Goal: Information Seeking & Learning: Learn about a topic

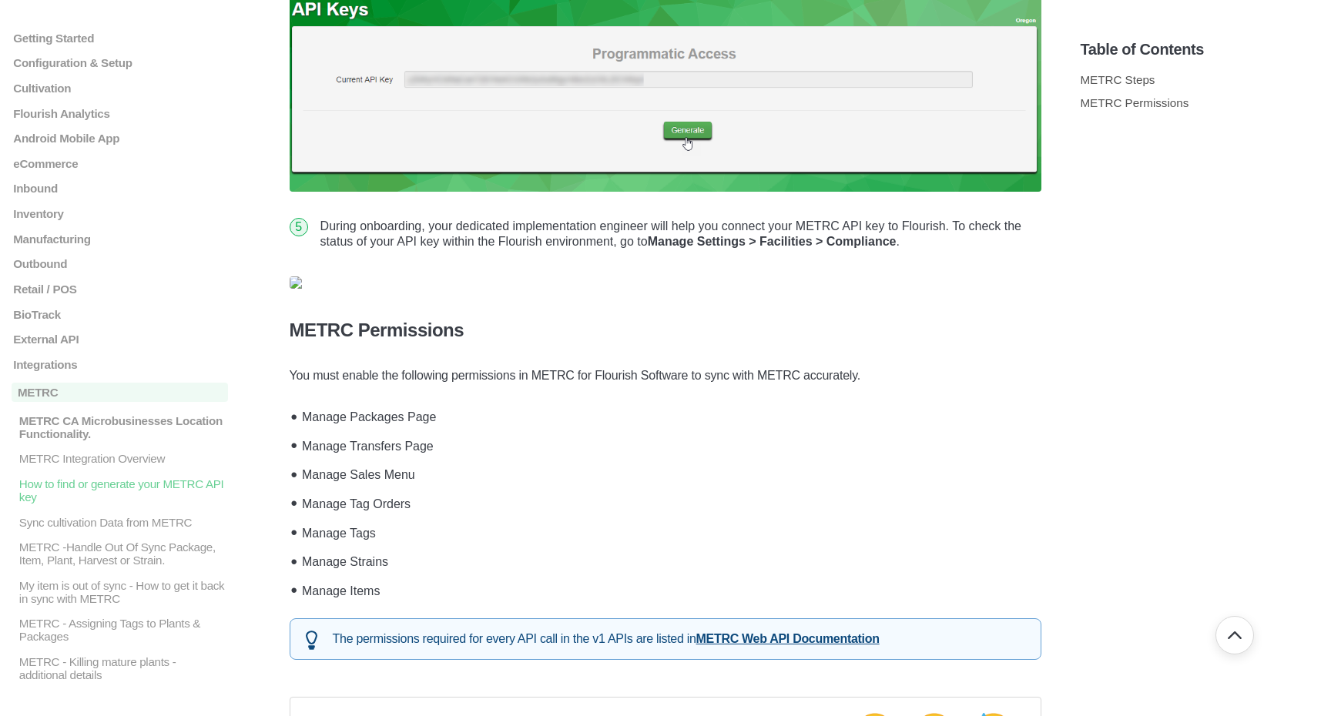
scroll to position [1048, 0]
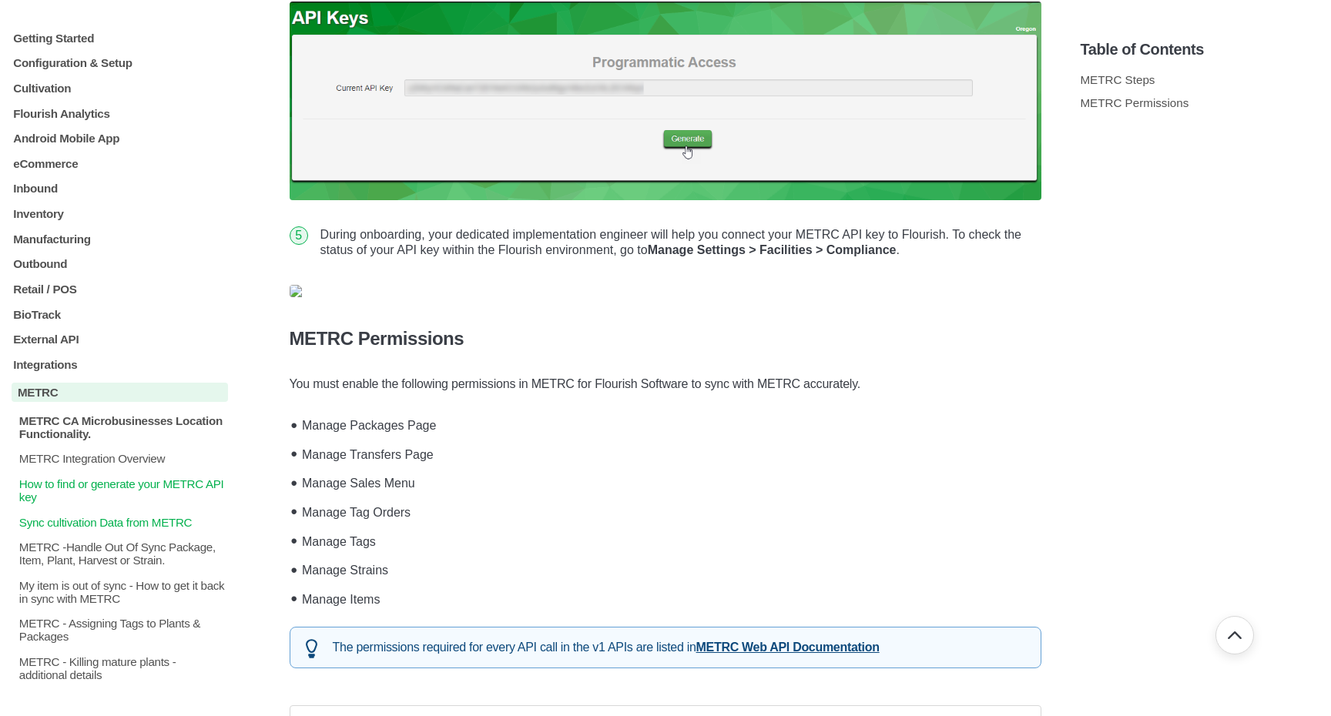
click at [85, 528] on p "Sync cultivation Data from METRC" at bounding box center [123, 521] width 210 height 13
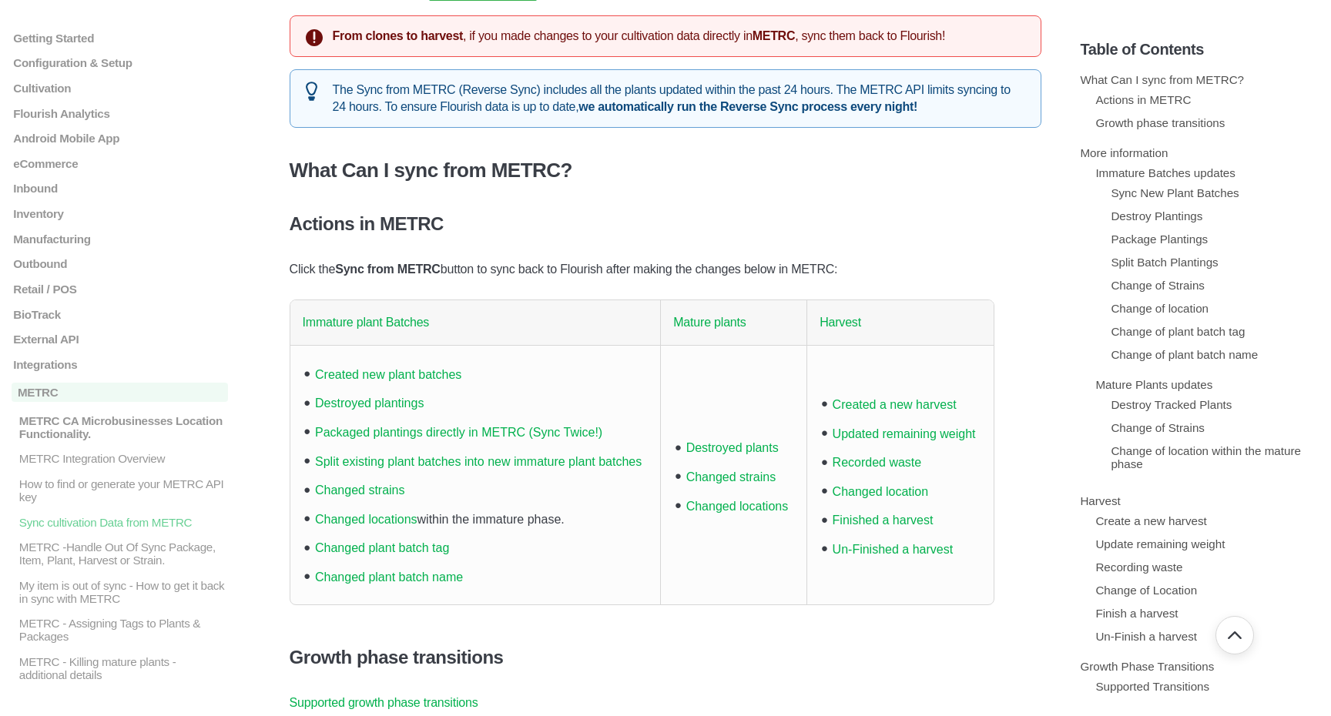
scroll to position [324, 0]
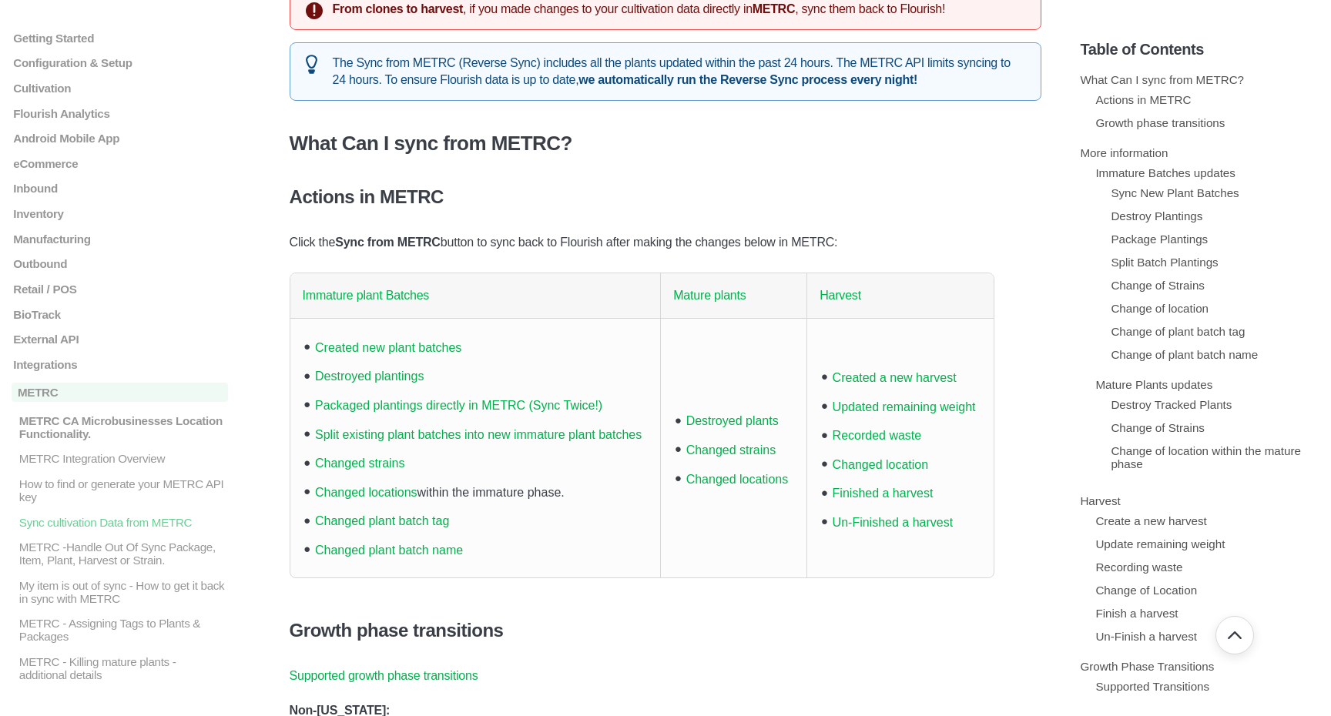
click at [448, 351] on link "Created new plant batches" at bounding box center [388, 347] width 146 height 13
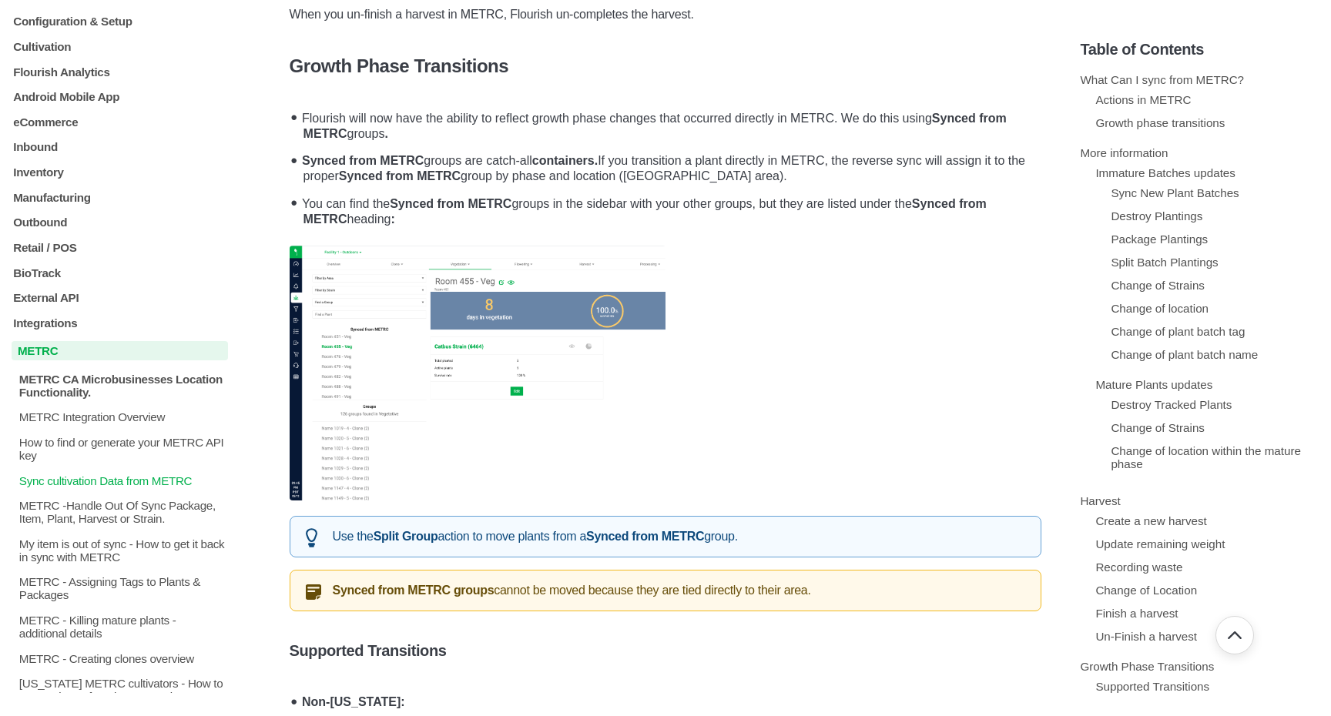
scroll to position [46, 0]
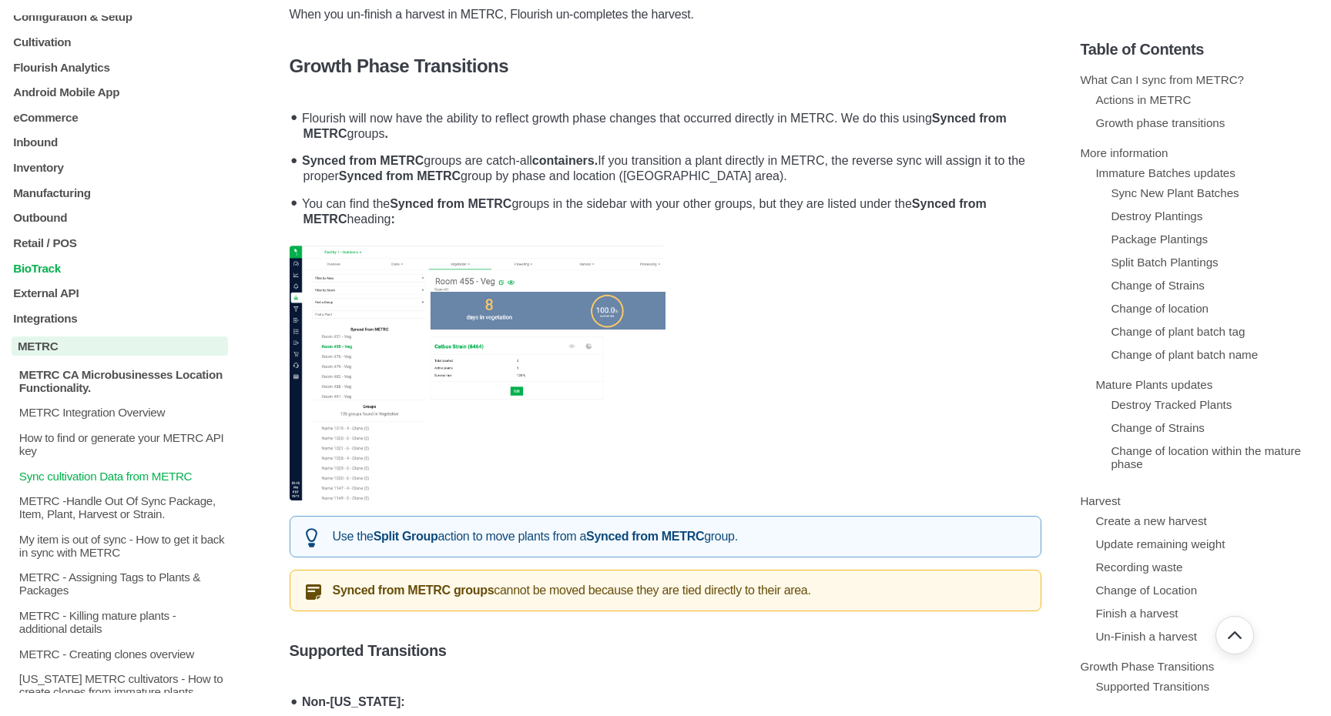
click at [135, 274] on p "BioTrack" at bounding box center [120, 267] width 216 height 13
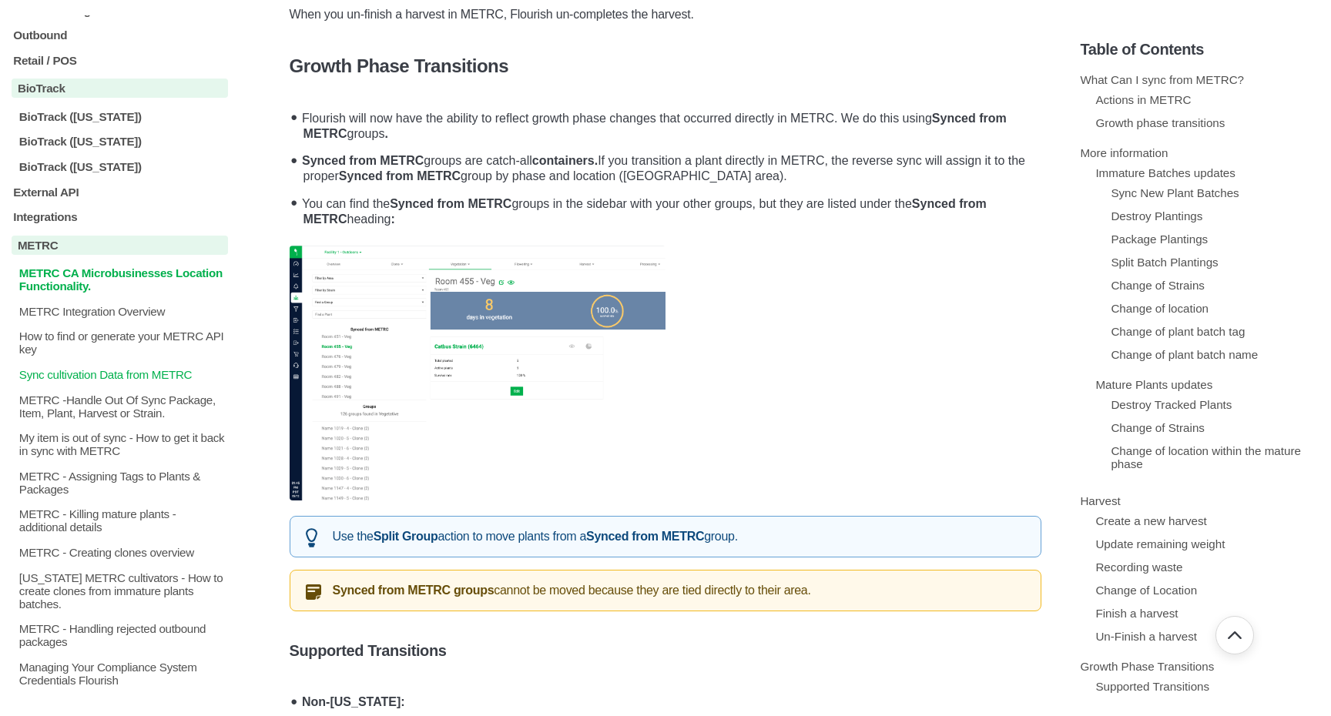
scroll to position [267, 0]
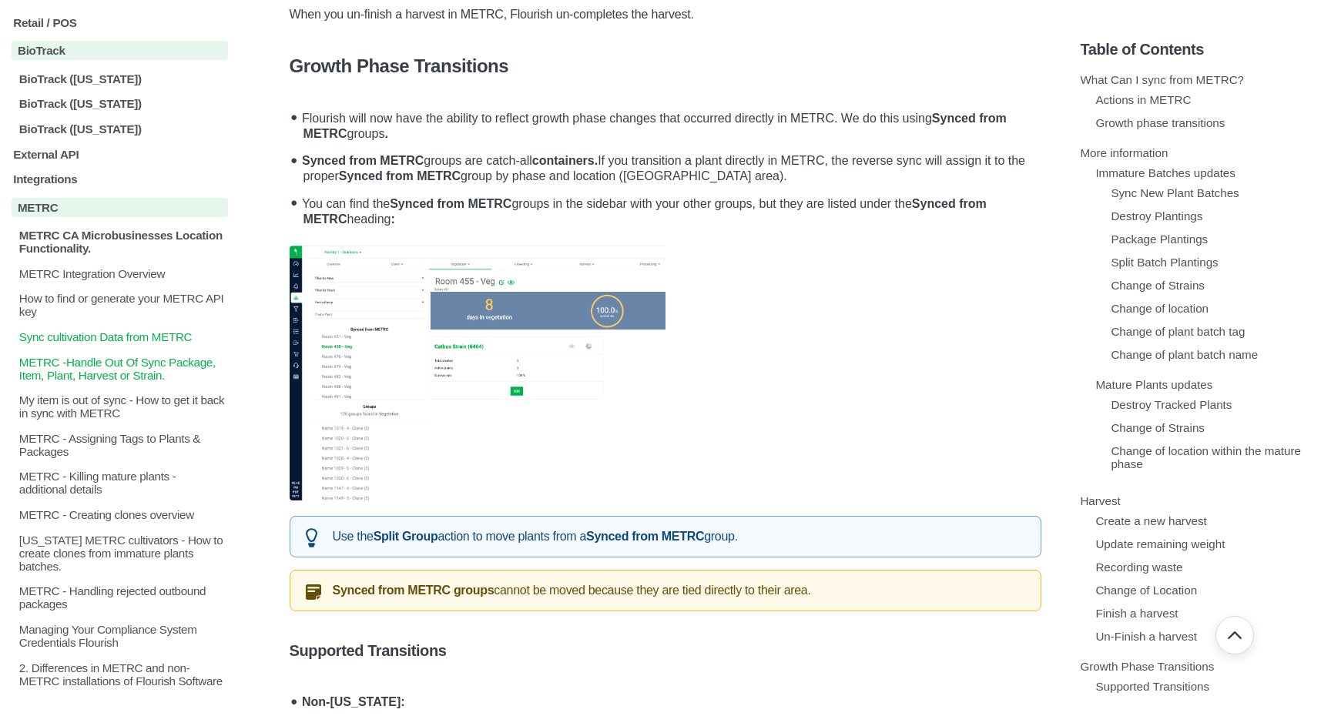
click at [139, 377] on p "METRC -Handle Out Of Sync Package, Item, Plant, Harvest or Strain." at bounding box center [123, 368] width 210 height 26
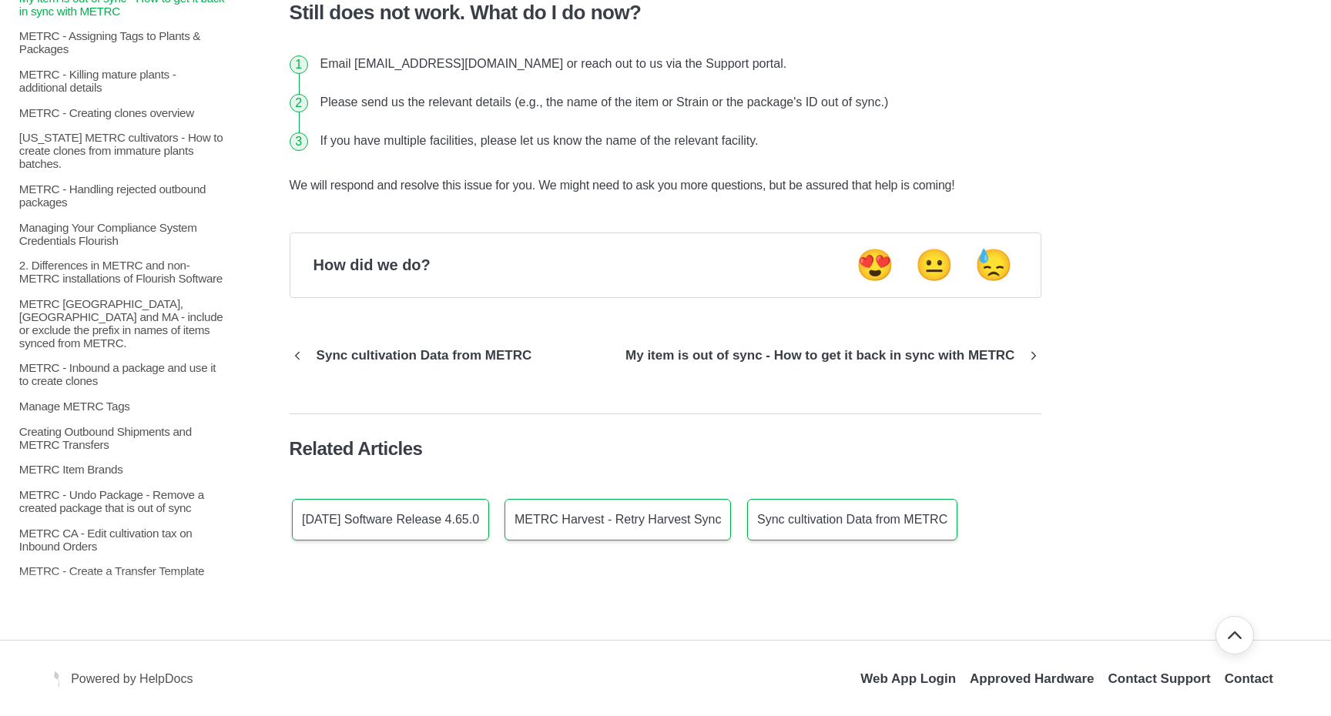
scroll to position [491, 0]
click at [102, 405] on p "Manage METRC Tags" at bounding box center [123, 403] width 210 height 13
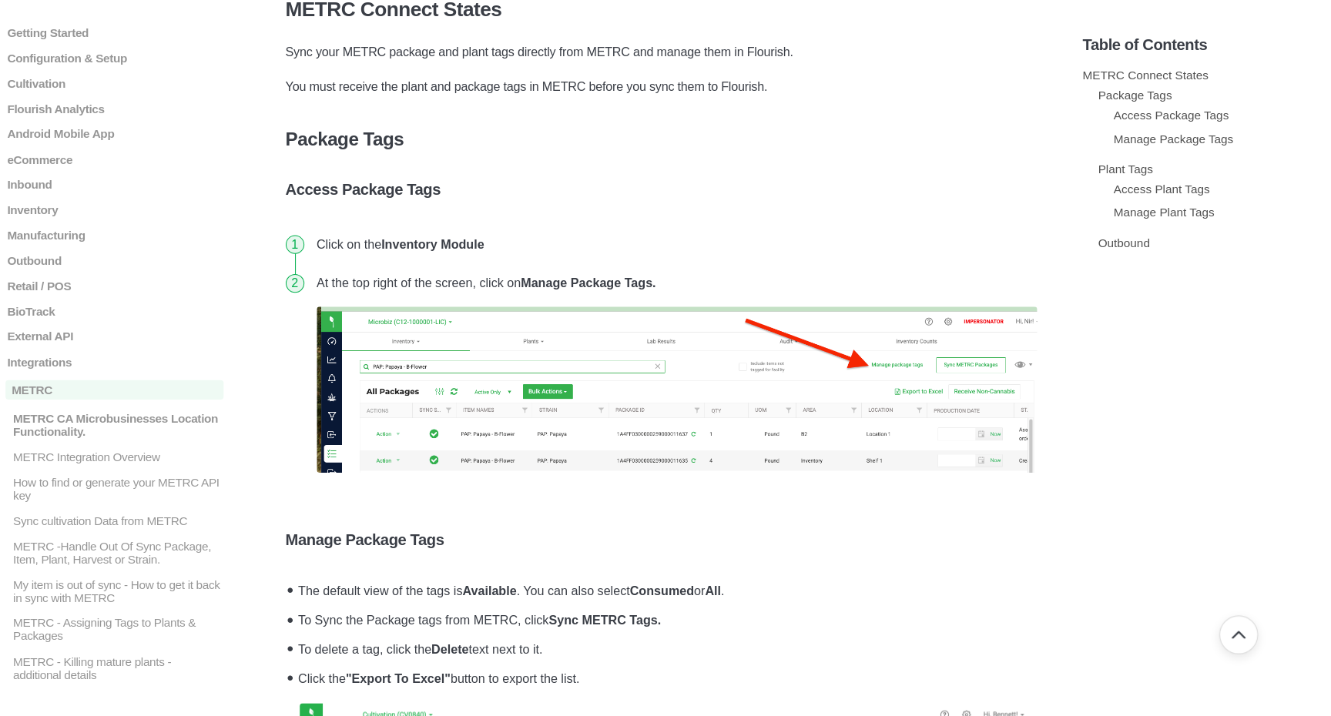
scroll to position [212, 0]
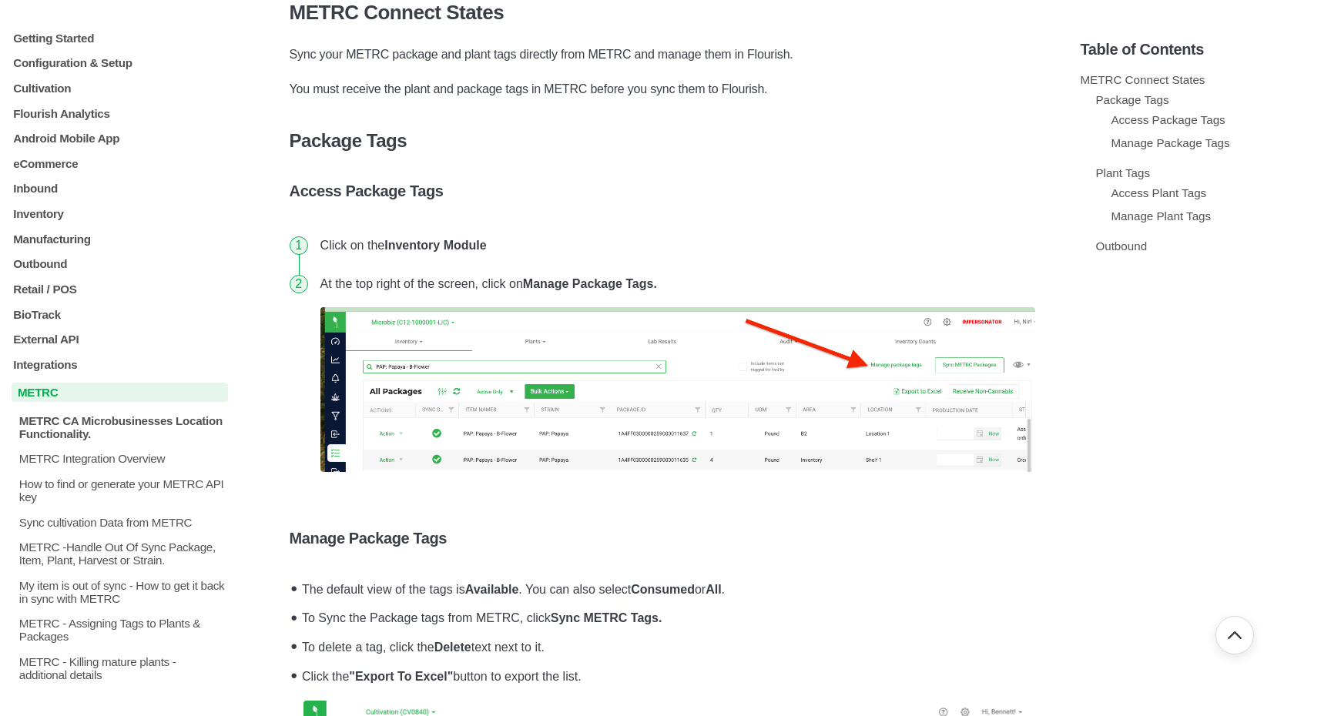
click at [79, 395] on p "METRC" at bounding box center [120, 392] width 216 height 19
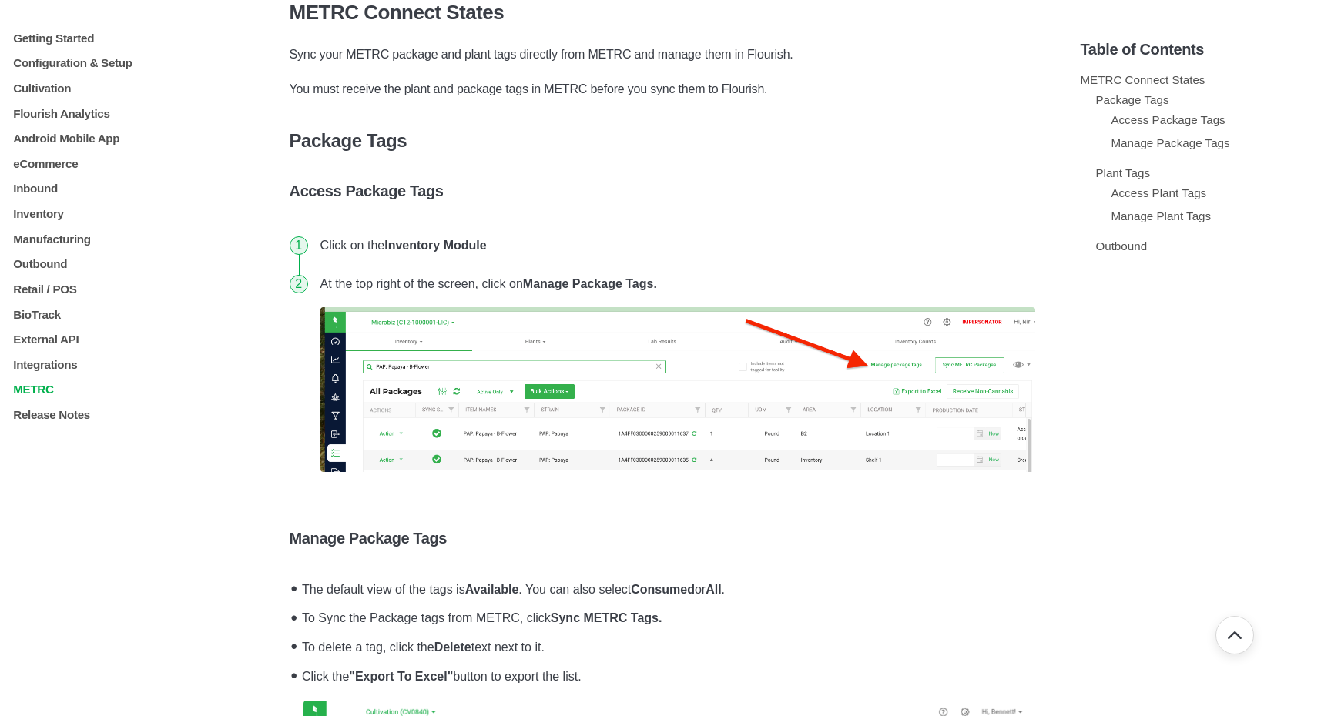
click at [79, 395] on p "METRC" at bounding box center [120, 389] width 216 height 13
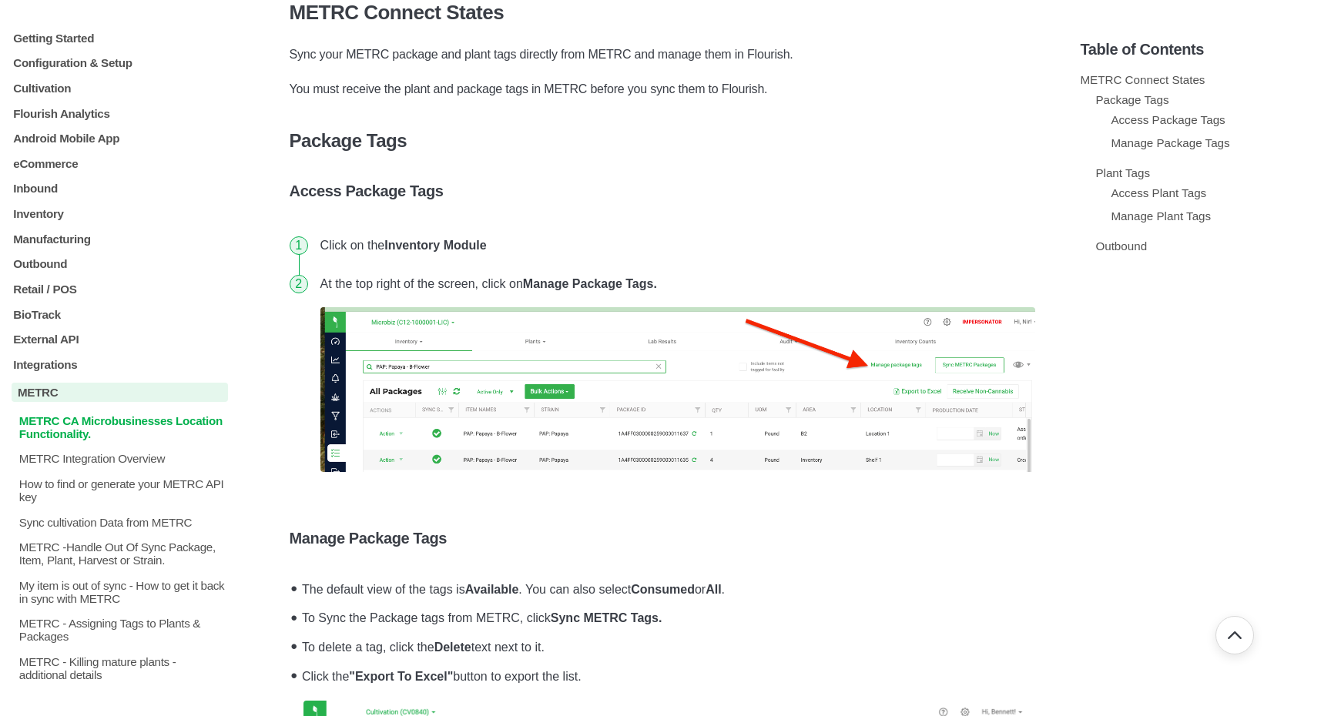
click at [98, 434] on p "METRC CA Microbusinesses Location Functionality." at bounding box center [123, 427] width 210 height 26
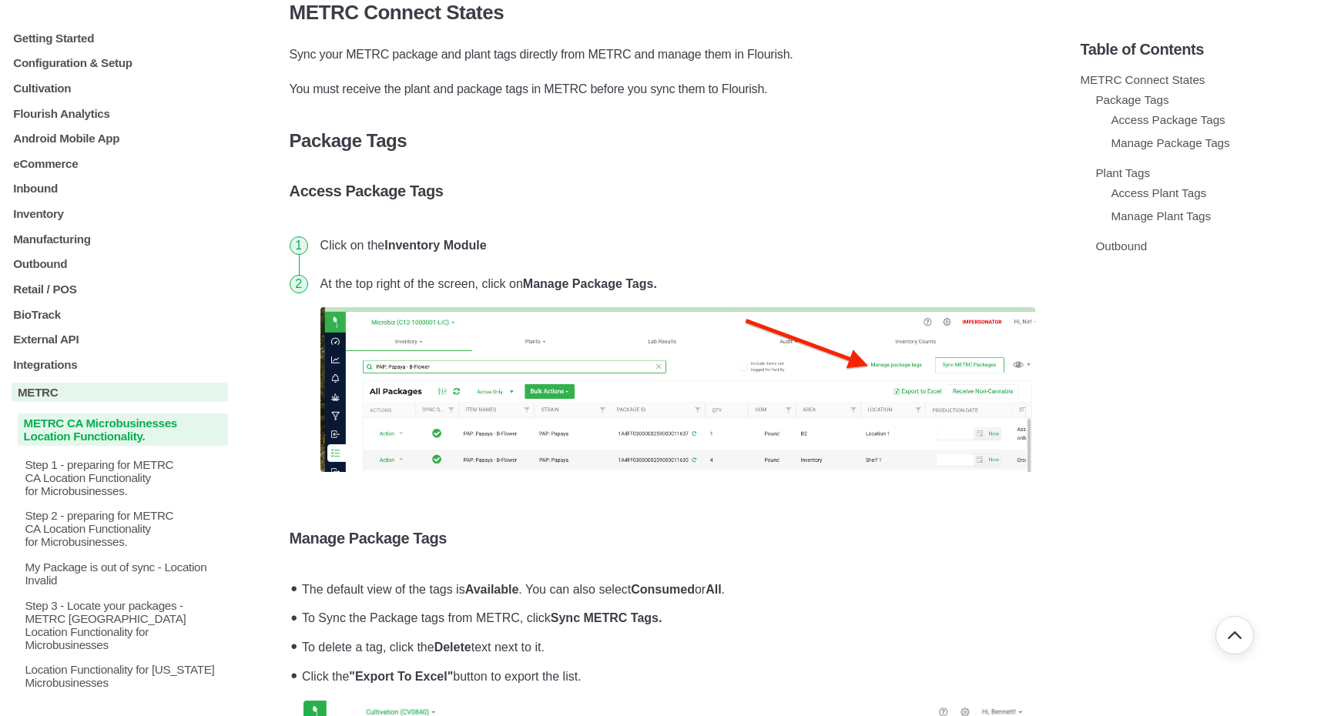
click at [118, 437] on p "METRC CA Microbusinesses Location Functionality." at bounding box center [123, 430] width 210 height 32
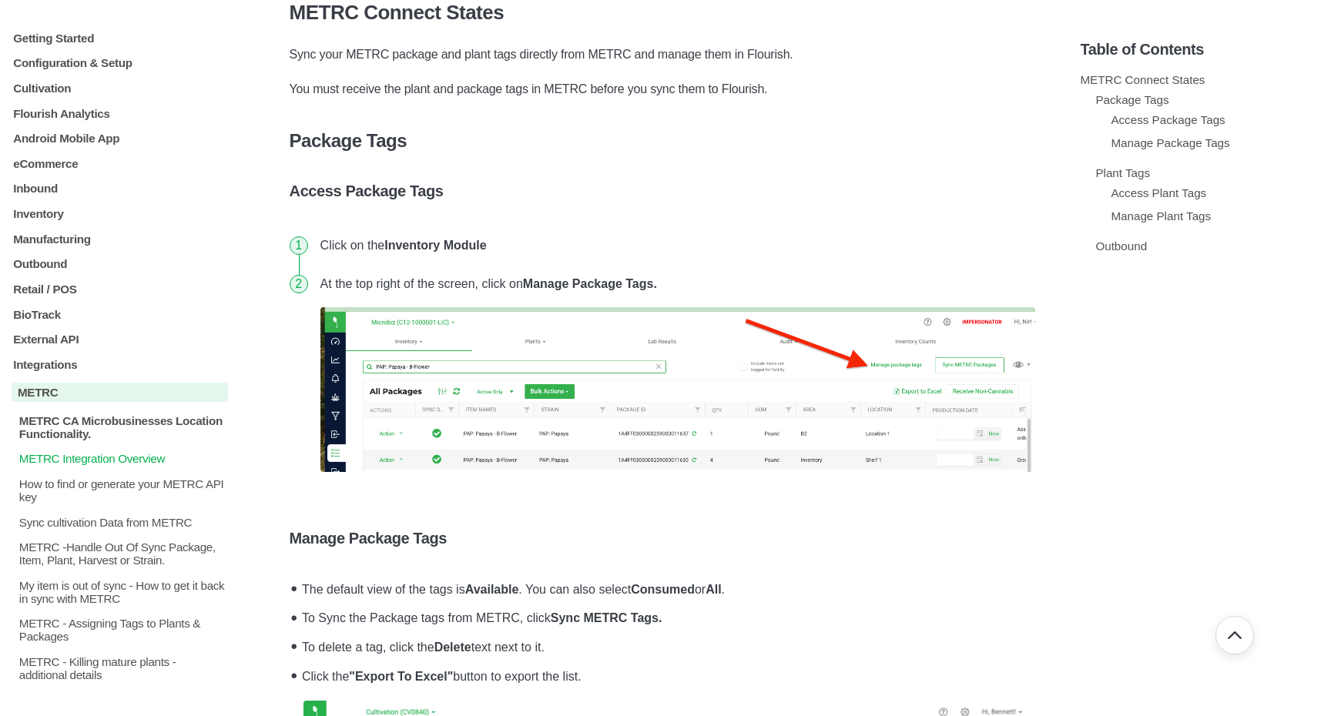
click at [130, 465] on p "METRC Integration Overview" at bounding box center [123, 458] width 210 height 13
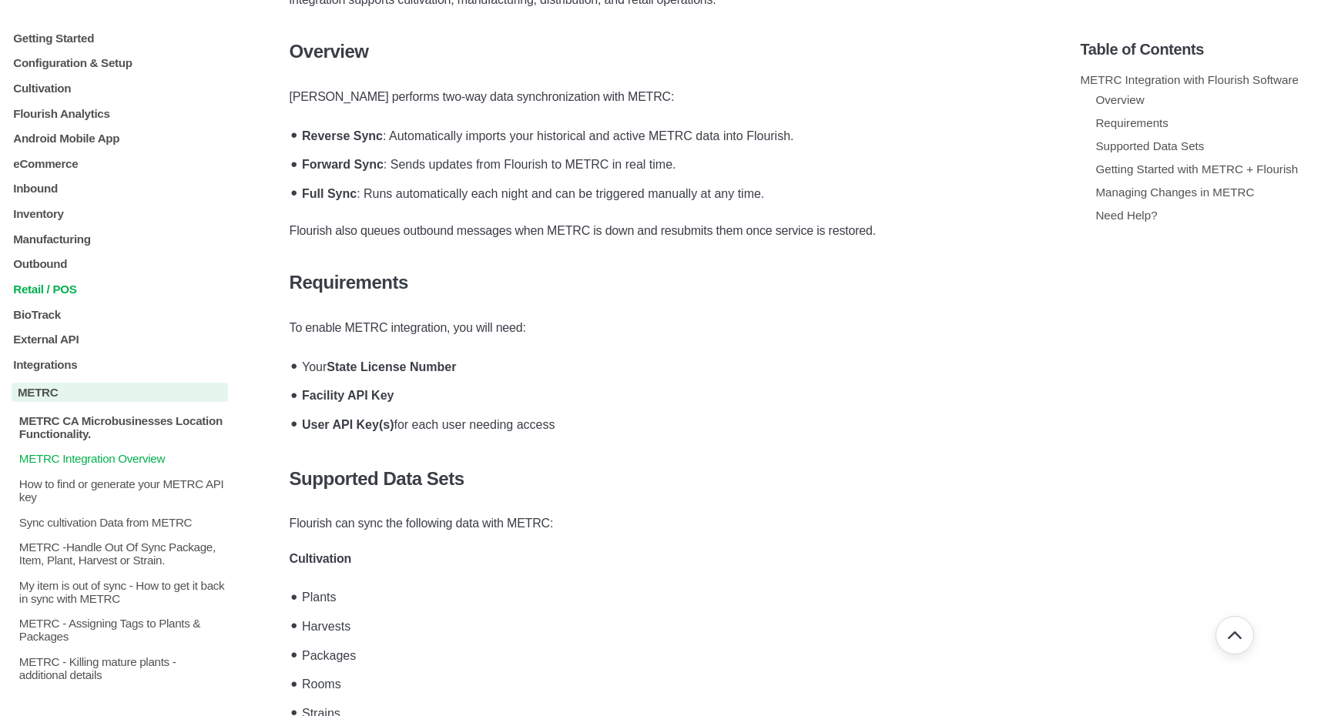
scroll to position [272, 0]
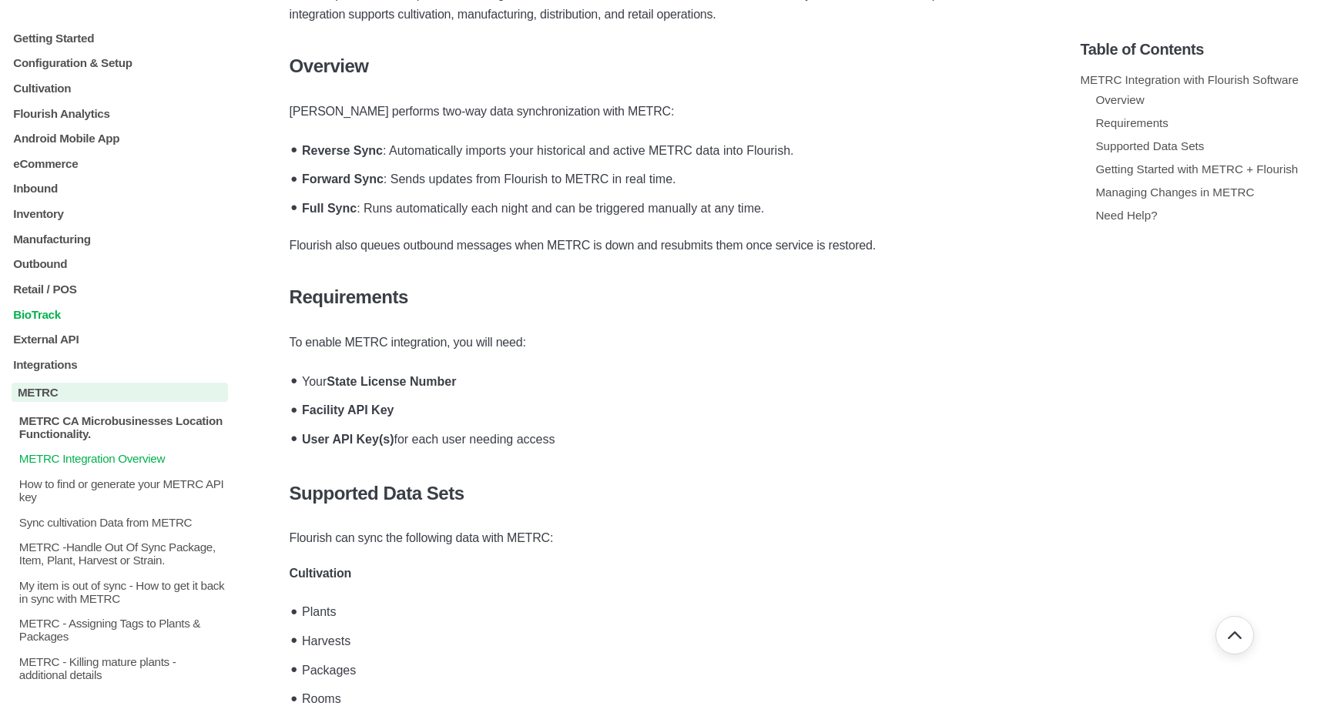
click at [146, 316] on p "BioTrack" at bounding box center [120, 313] width 216 height 13
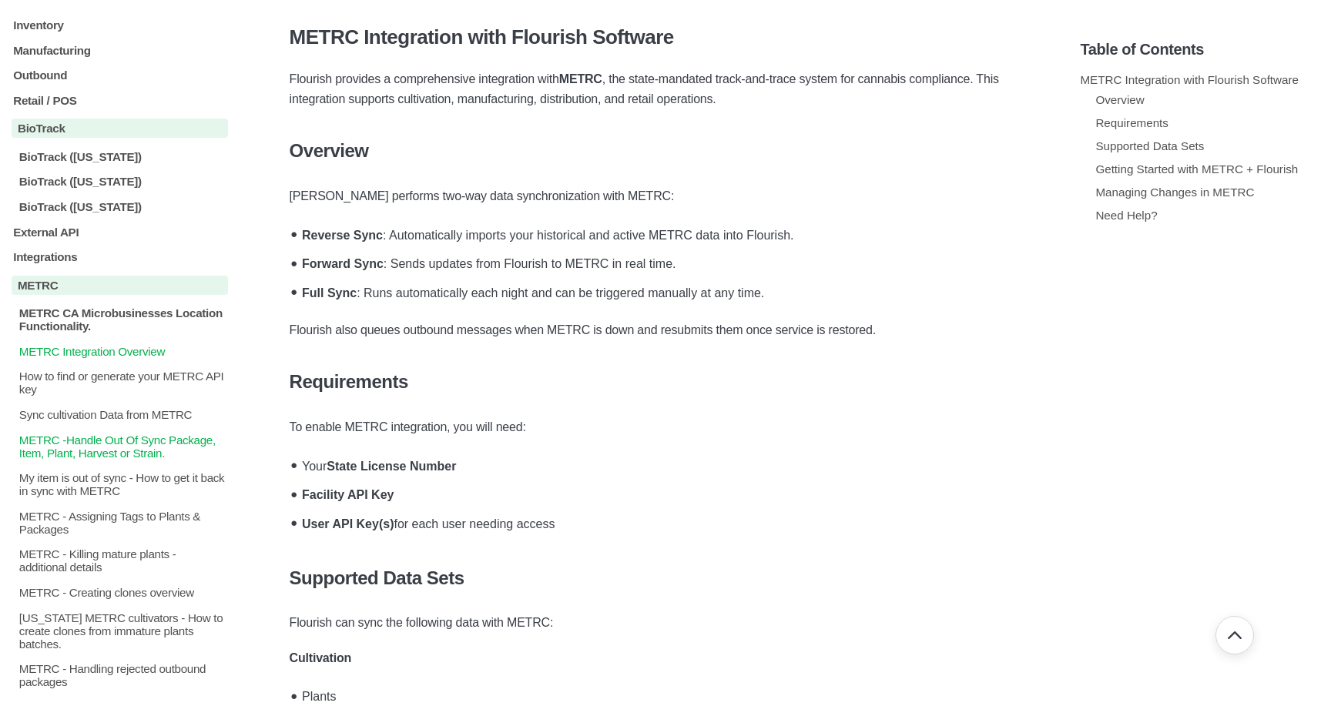
scroll to position [188, 0]
click at [184, 334] on p "METRC CA Microbusinesses Location Functionality." at bounding box center [123, 320] width 210 height 26
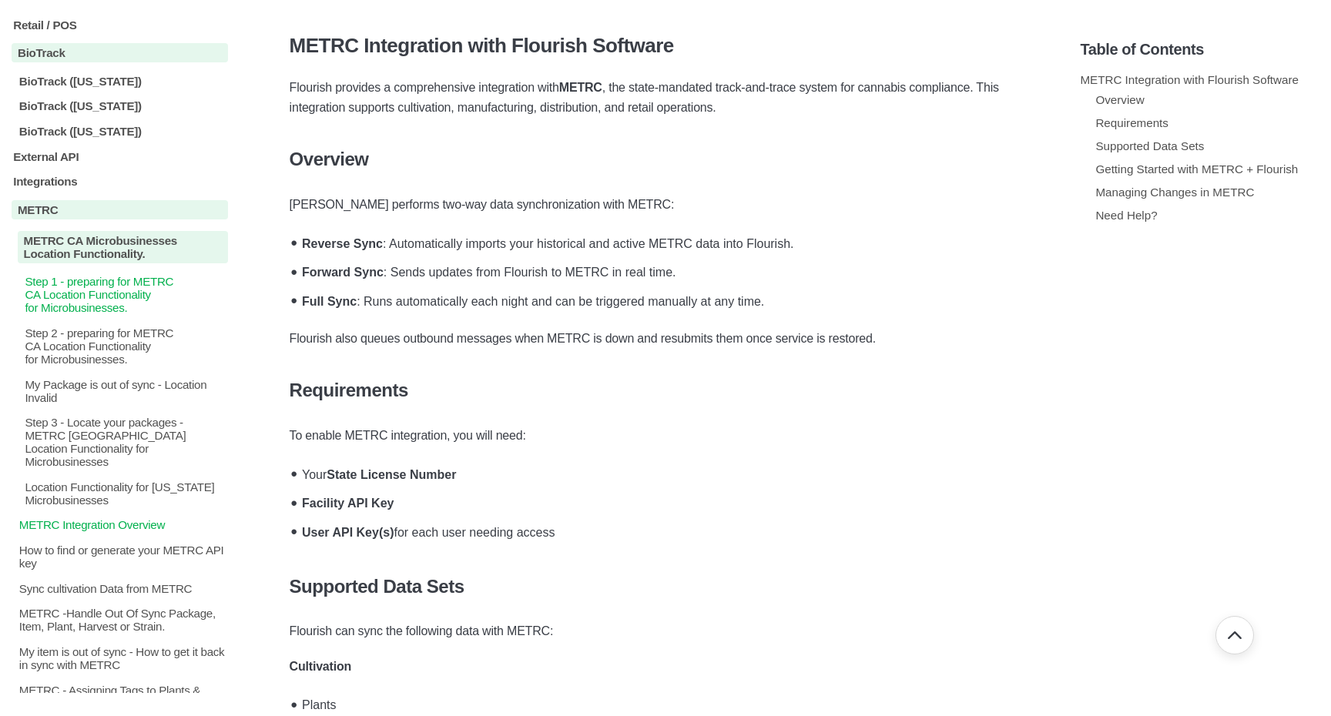
scroll to position [259, 0]
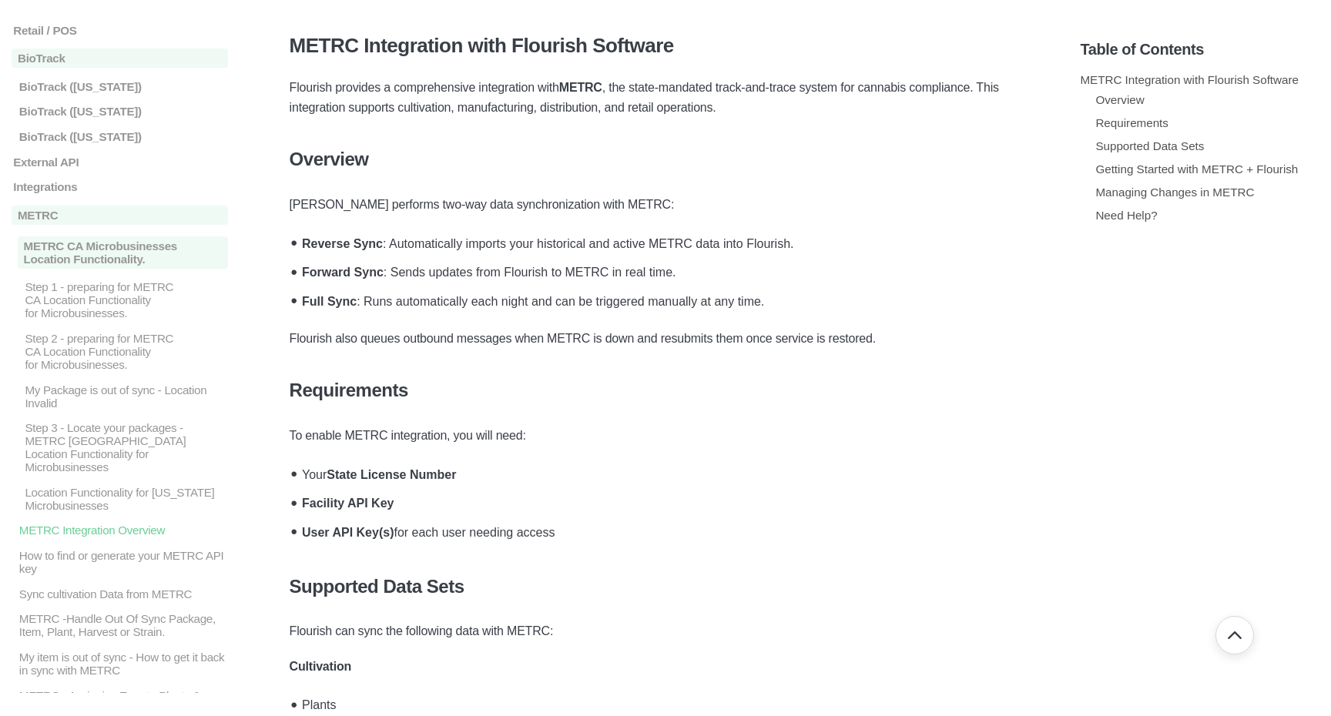
drag, startPoint x: 370, startPoint y: 46, endPoint x: 311, endPoint y: 46, distance: 59.3
click at [311, 46] on h3 "METRC Integration with Flourish Software" at bounding box center [666, 46] width 753 height 24
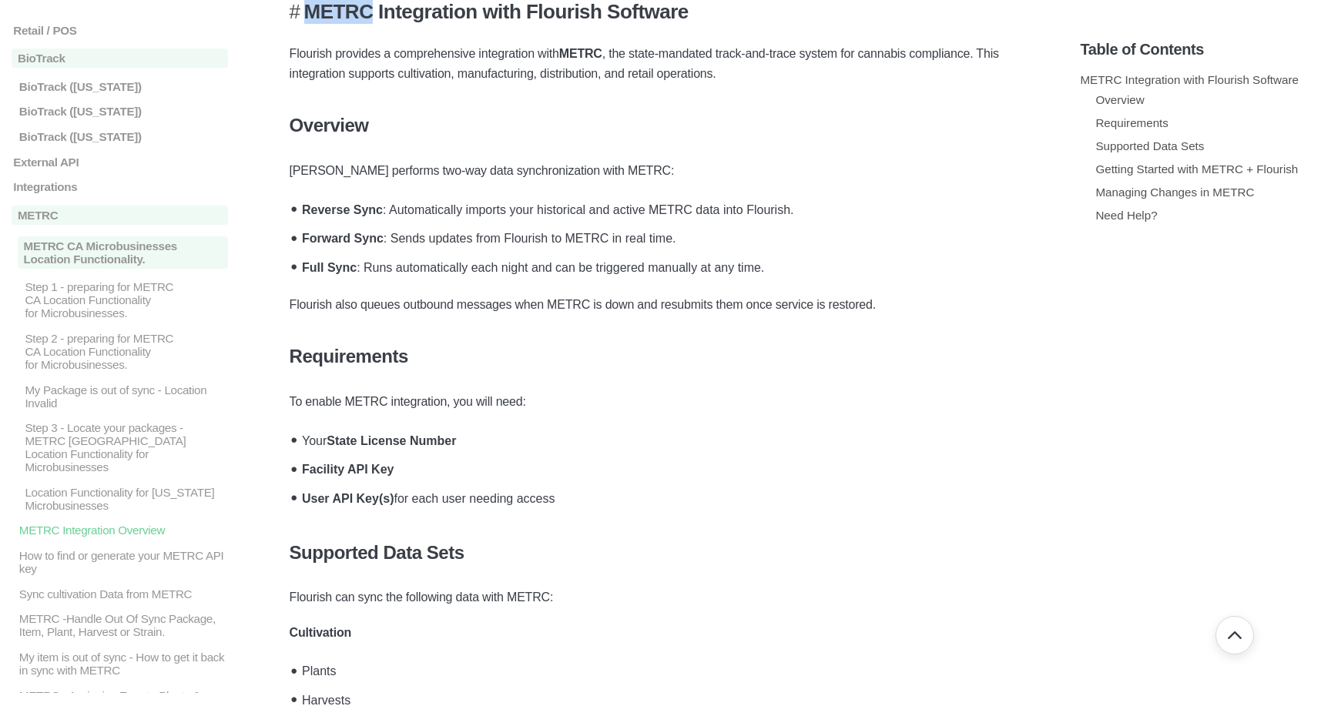
copy h3 "METRC"
drag, startPoint x: 305, startPoint y: 14, endPoint x: 368, endPoint y: 12, distance: 63.2
click at [368, 12] on h3 "METRC Integration with Flourish Software" at bounding box center [666, 12] width 753 height 24
